Goal: Information Seeking & Learning: Learn about a topic

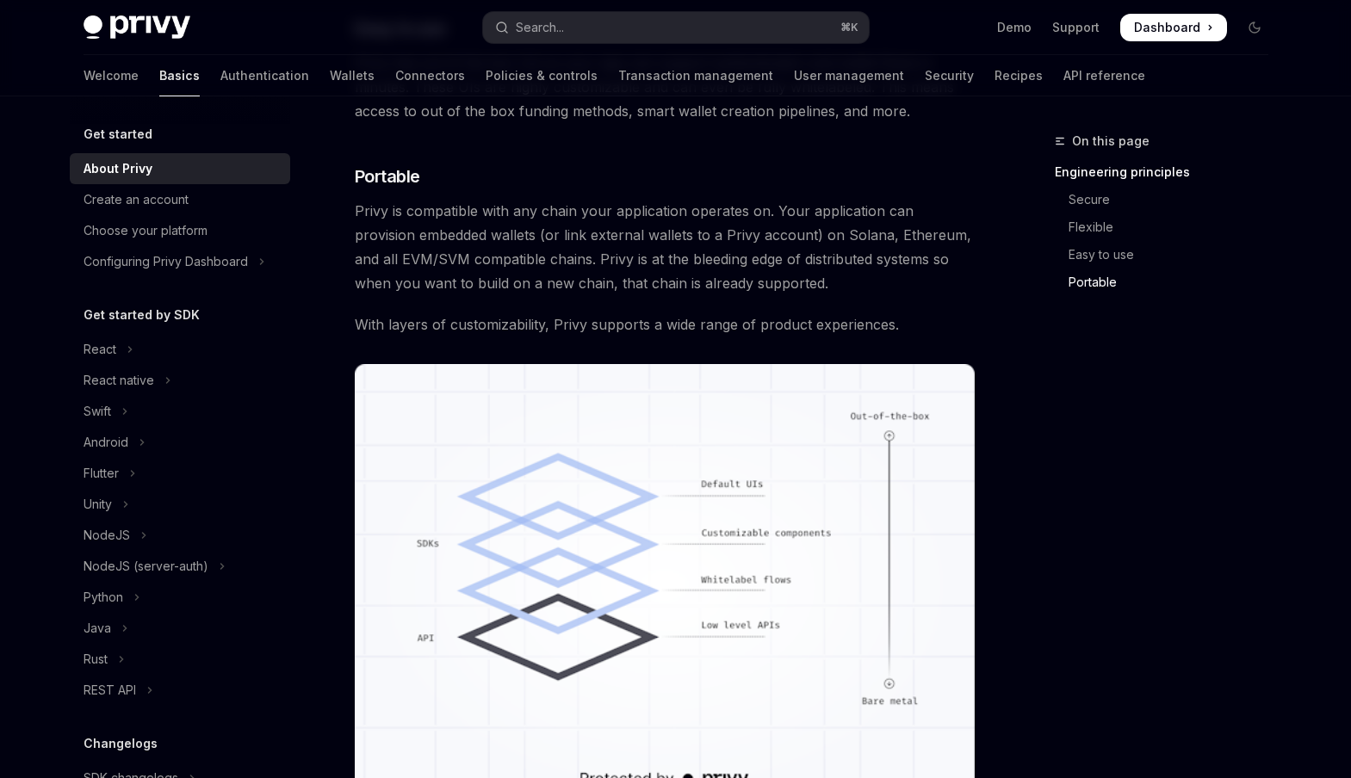
scroll to position [1406, 0]
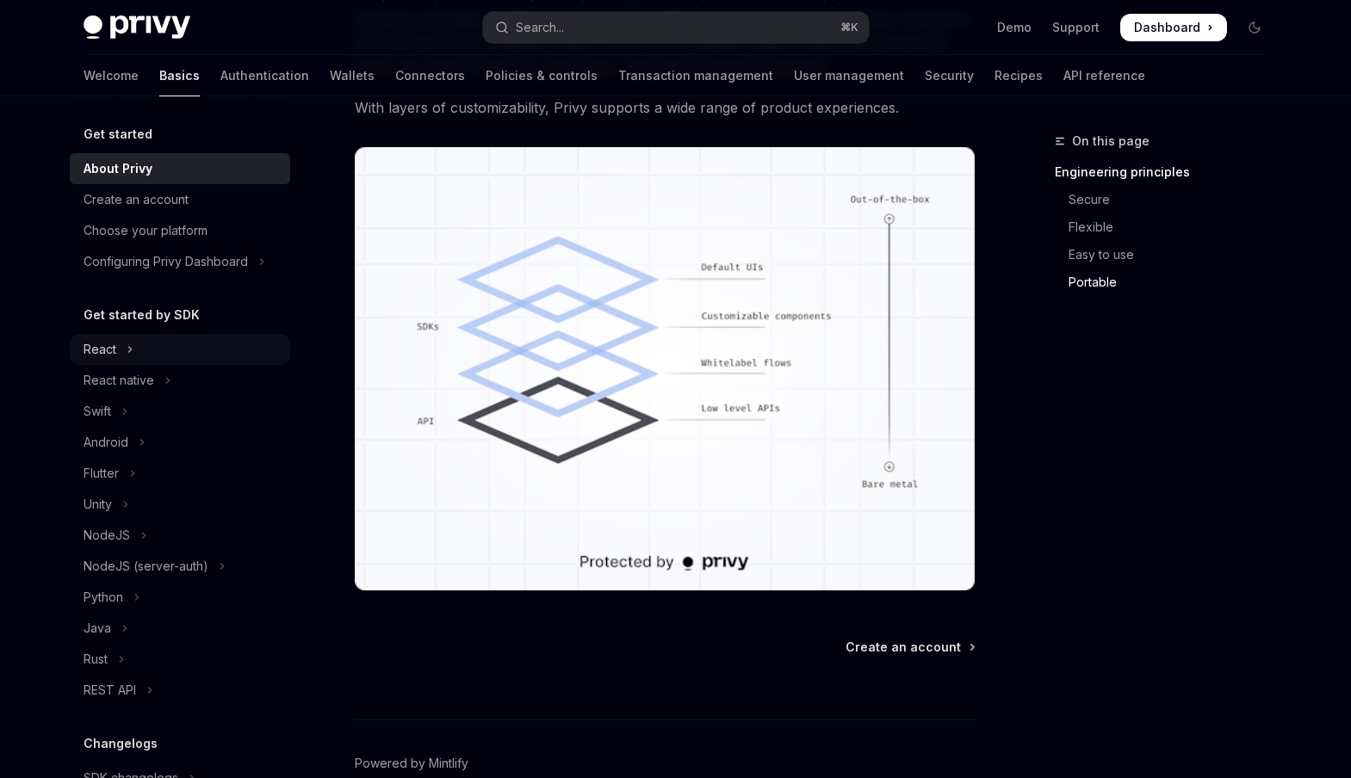
click at [121, 344] on button "React" at bounding box center [180, 349] width 220 height 31
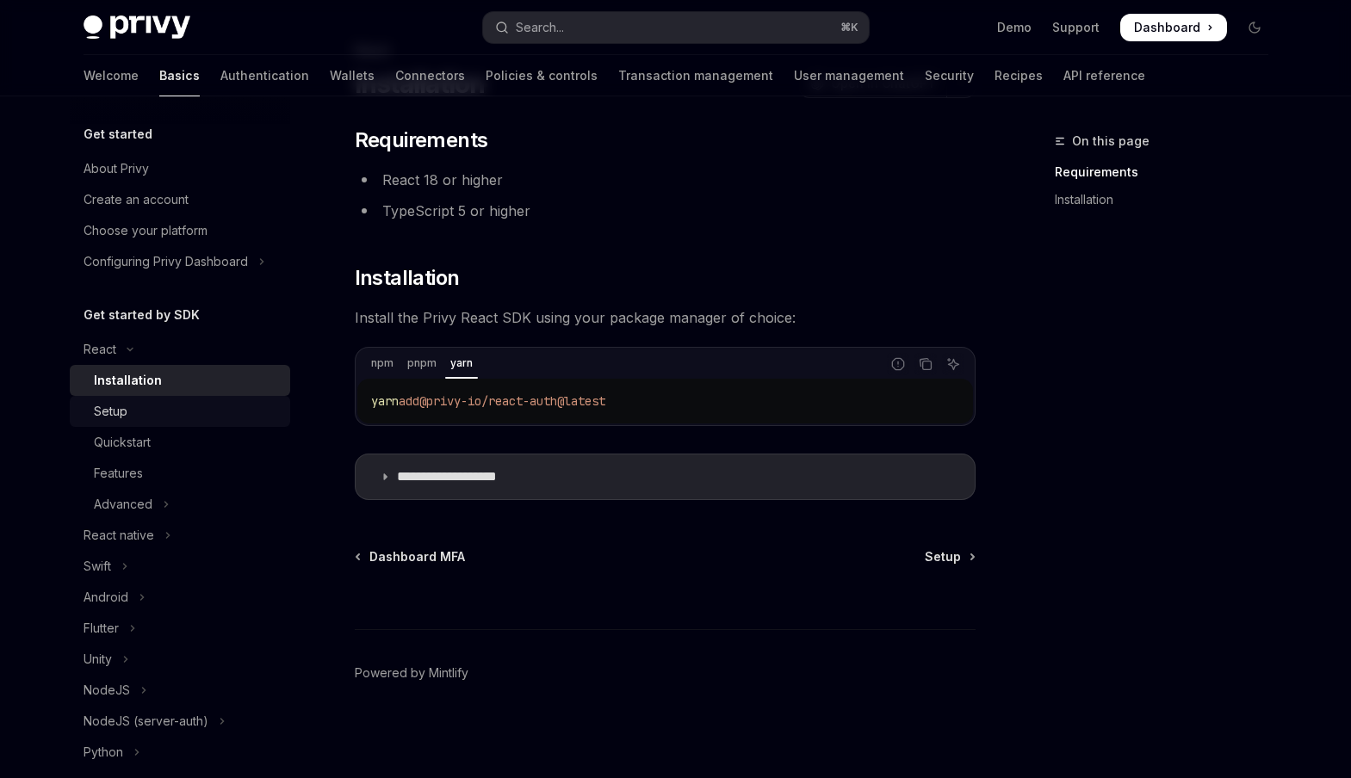
scroll to position [90, 0]
click at [951, 545] on div "**********" at bounding box center [503, 409] width 950 height 738
click at [955, 554] on span "Setup" at bounding box center [943, 556] width 36 height 17
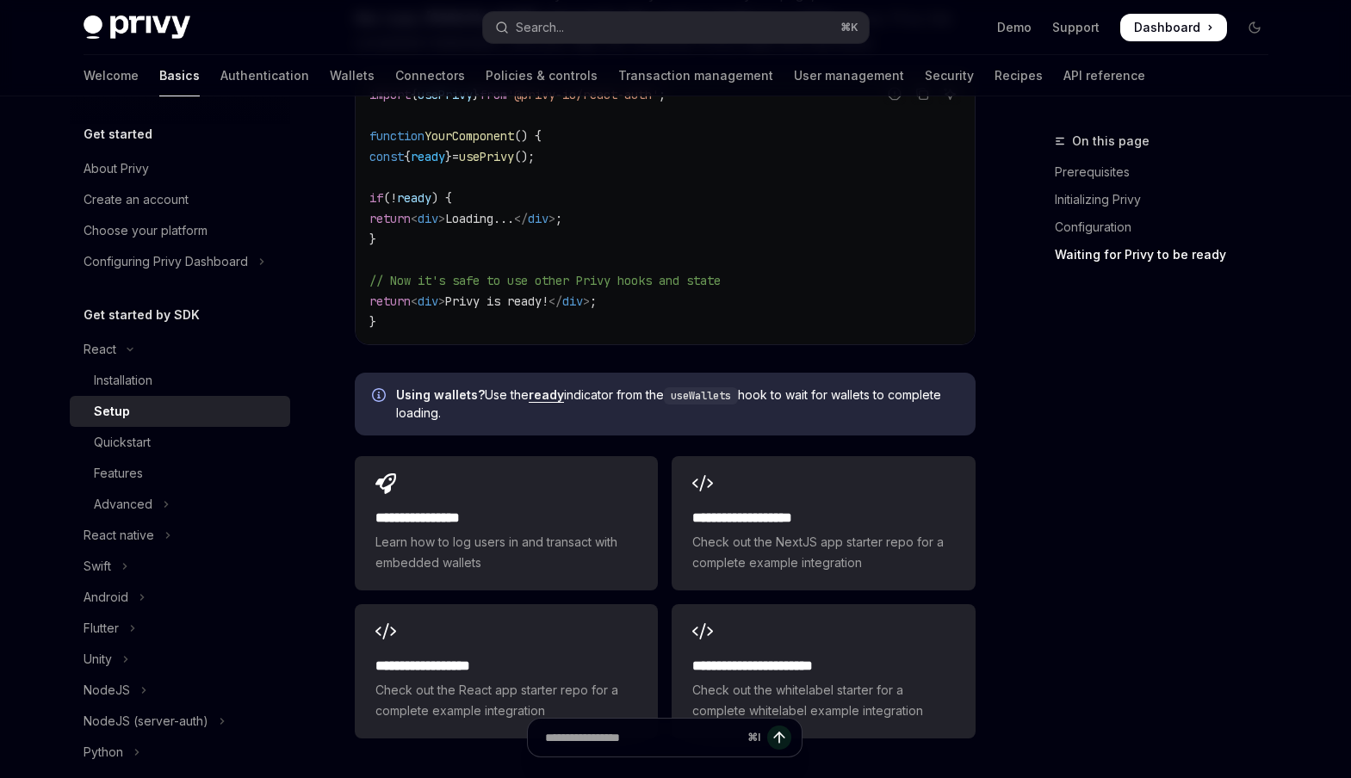
scroll to position [2007, 0]
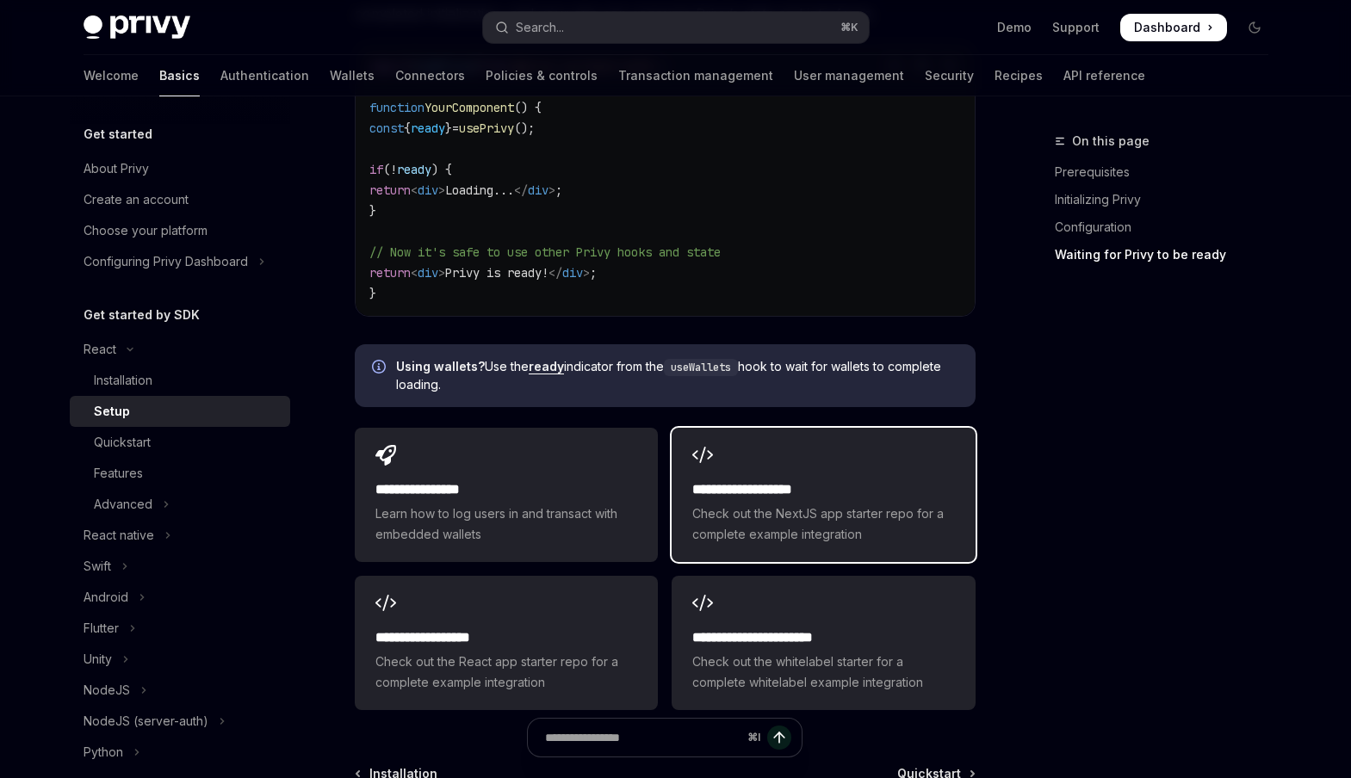
click at [821, 440] on div "**********" at bounding box center [822, 495] width 303 height 134
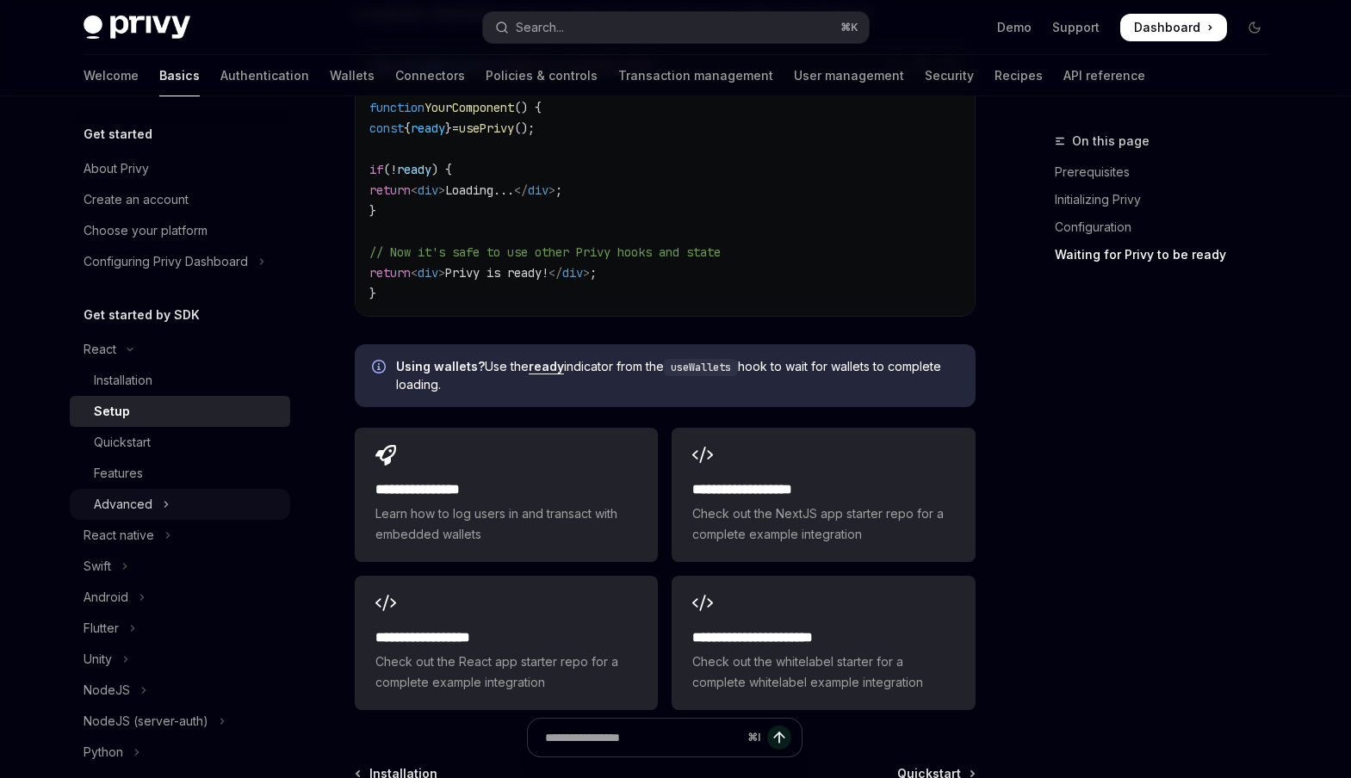
click at [148, 507] on div "Advanced" at bounding box center [123, 504] width 59 height 21
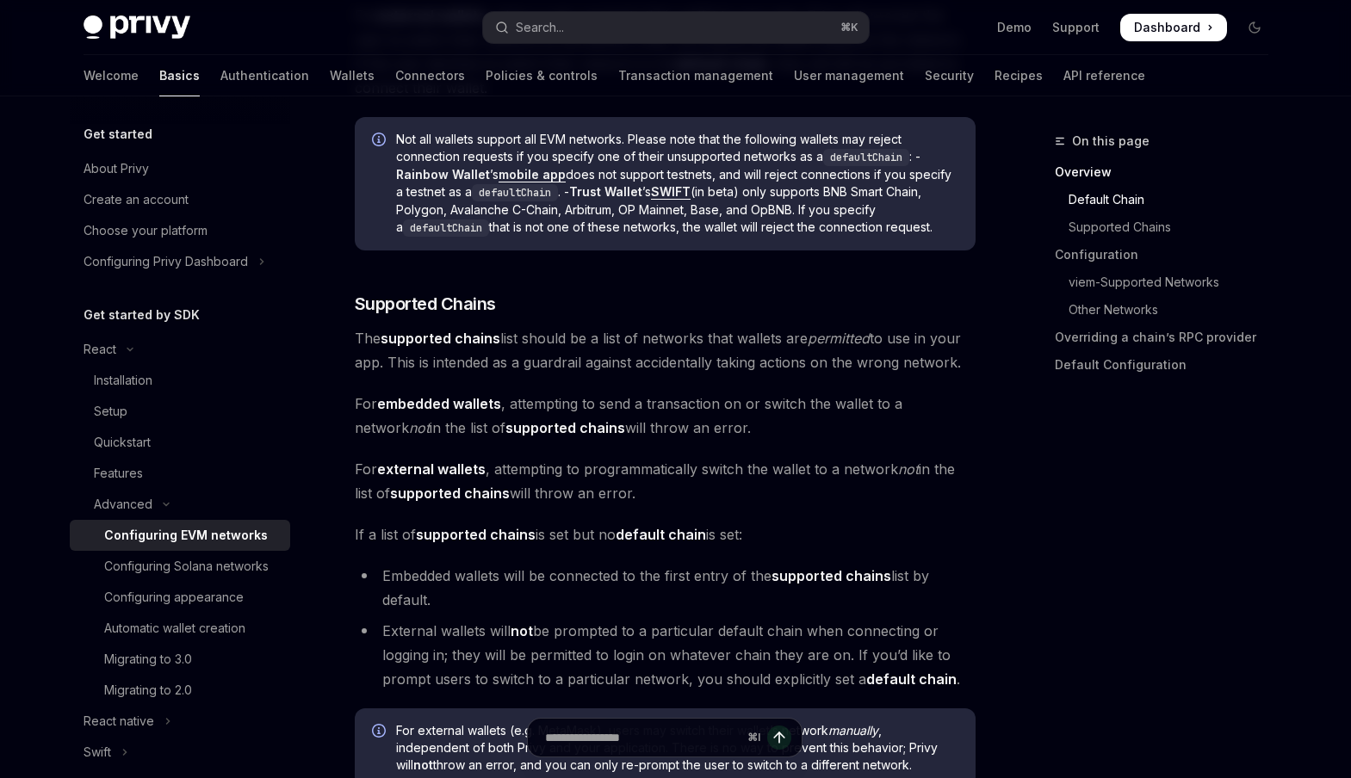
scroll to position [882, 0]
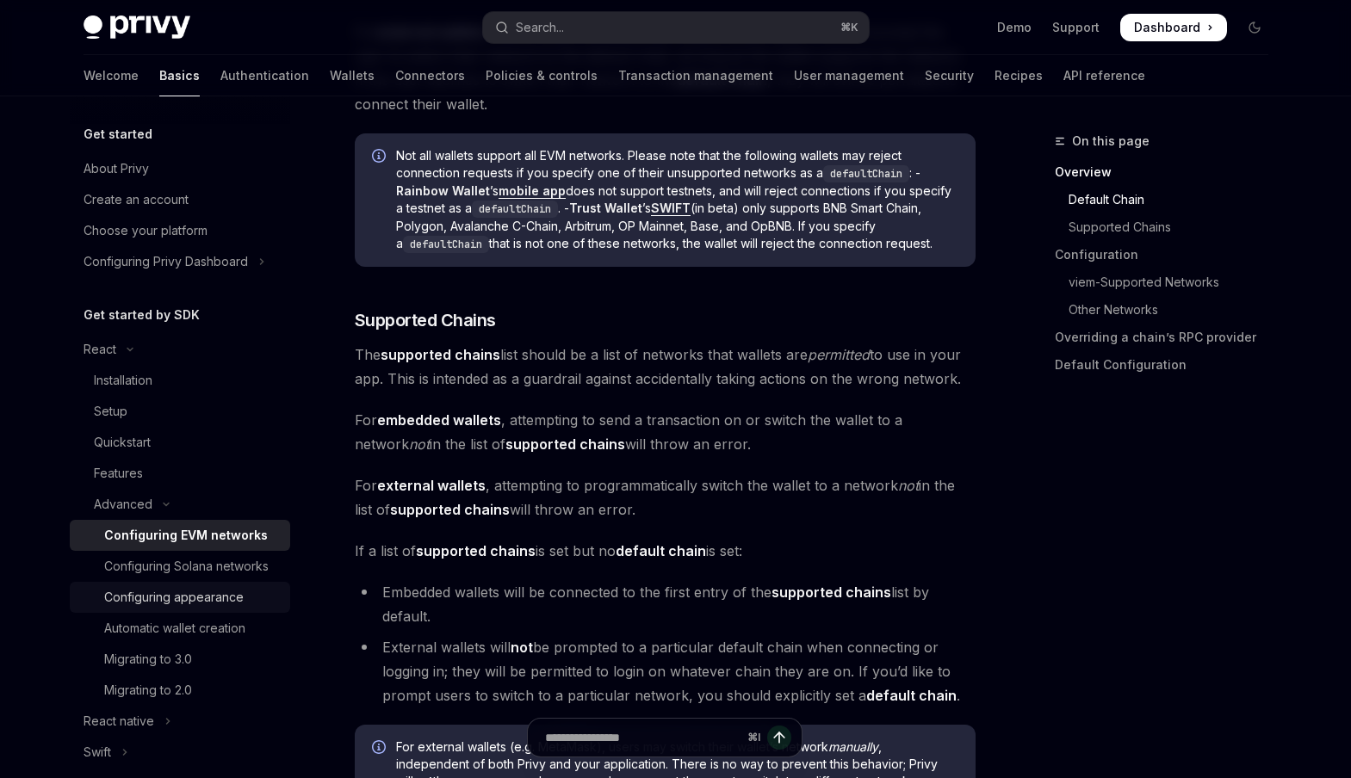
click at [212, 597] on div "Configuring appearance" at bounding box center [173, 597] width 139 height 21
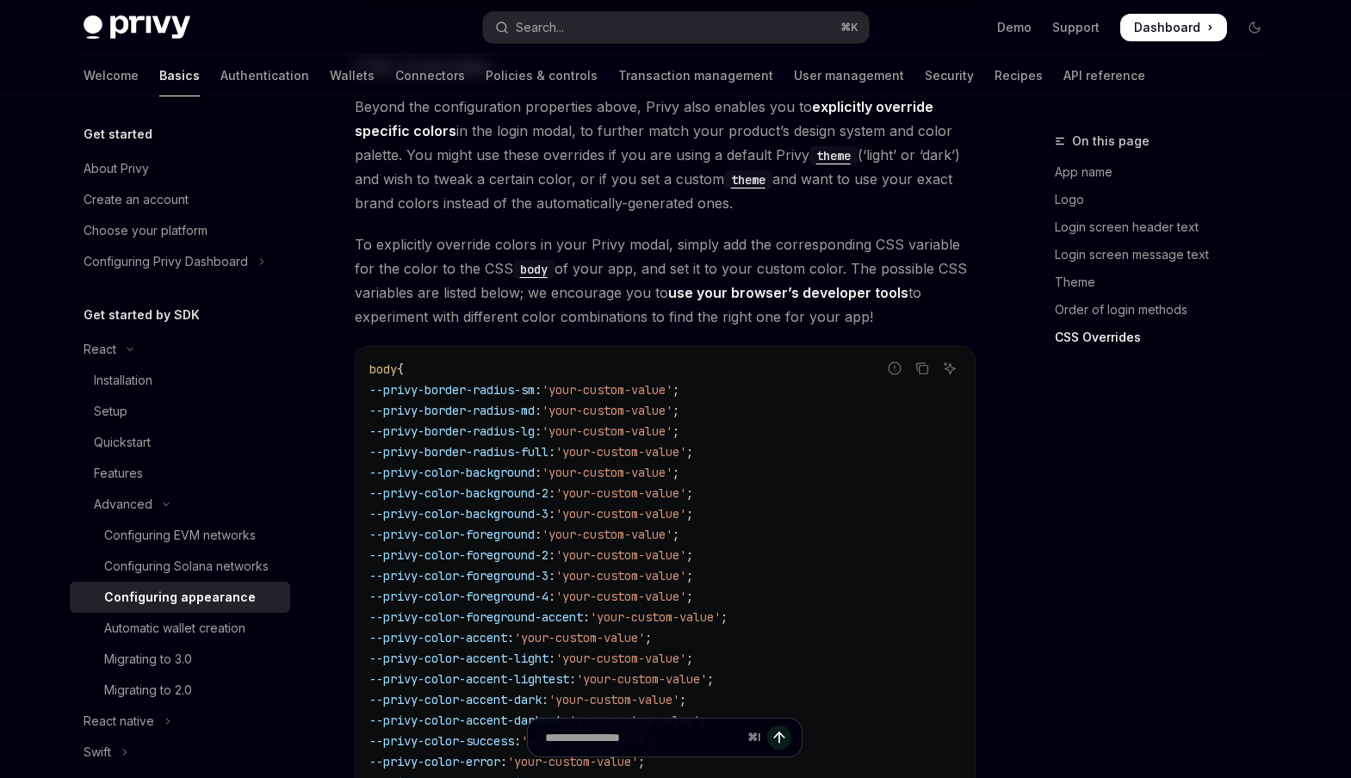
scroll to position [4091, 0]
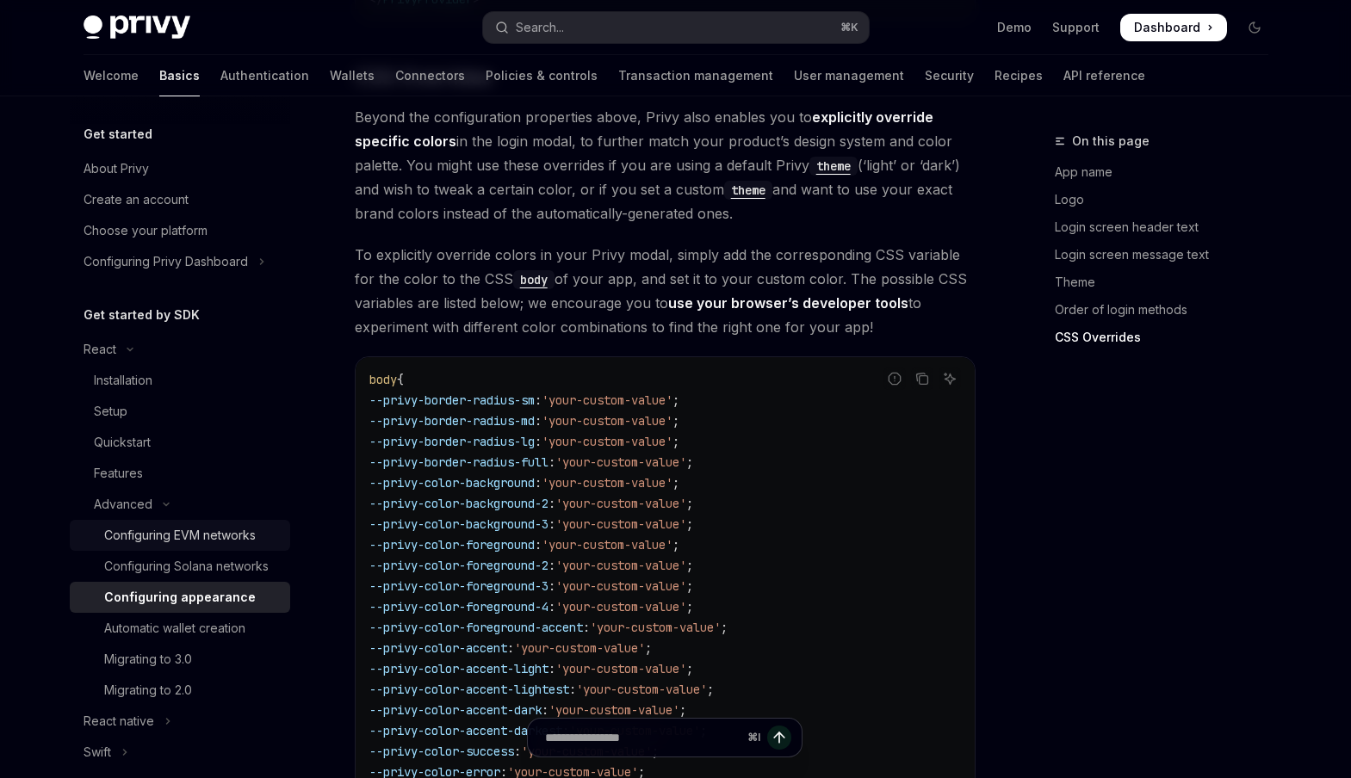
click at [188, 533] on div "Configuring EVM networks" at bounding box center [180, 535] width 152 height 21
type textarea "*"
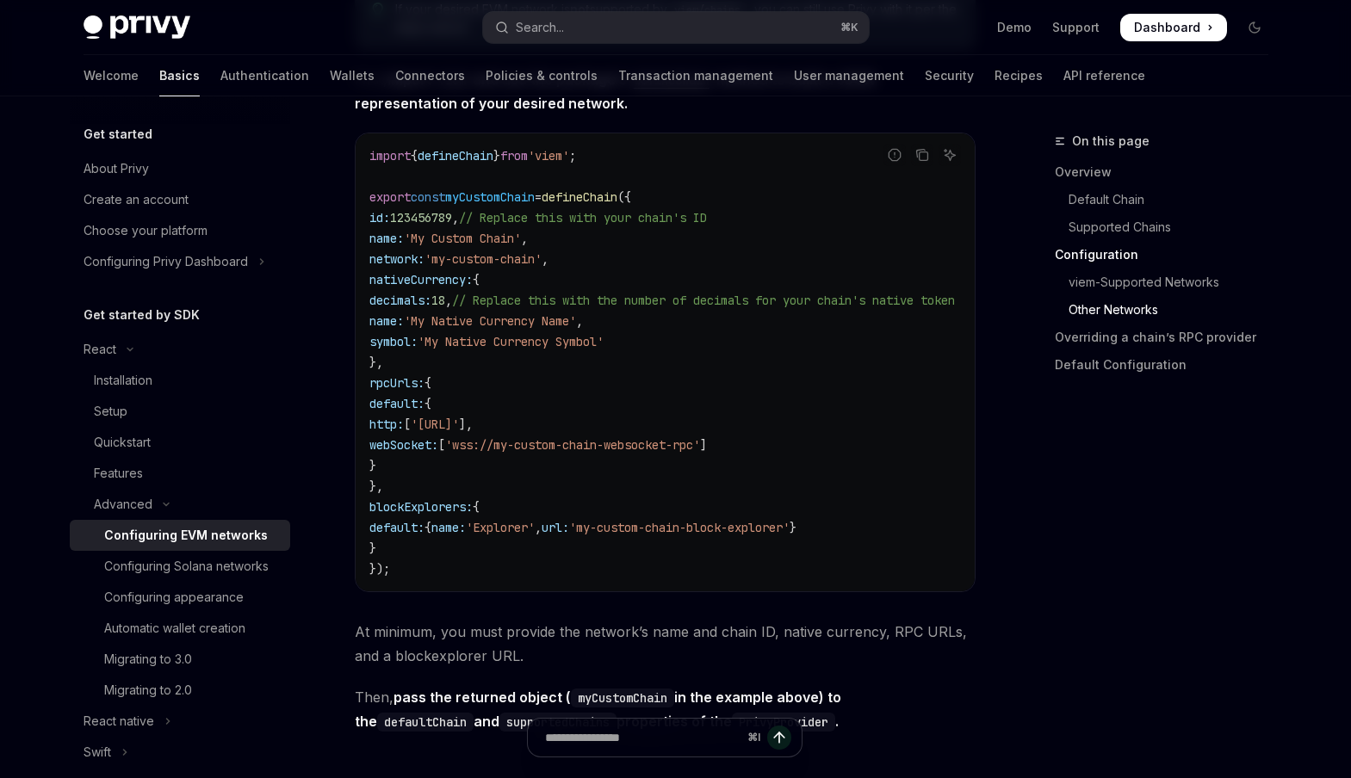
scroll to position [3008, 0]
